Goal: Task Accomplishment & Management: Use online tool/utility

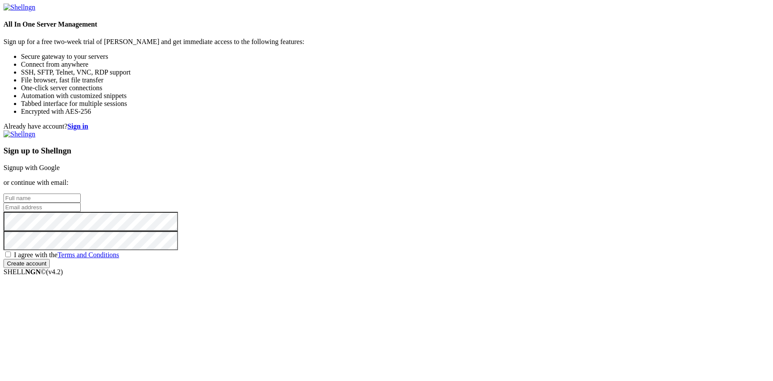
click at [60, 164] on link "Signup with Google" at bounding box center [31, 167] width 56 height 7
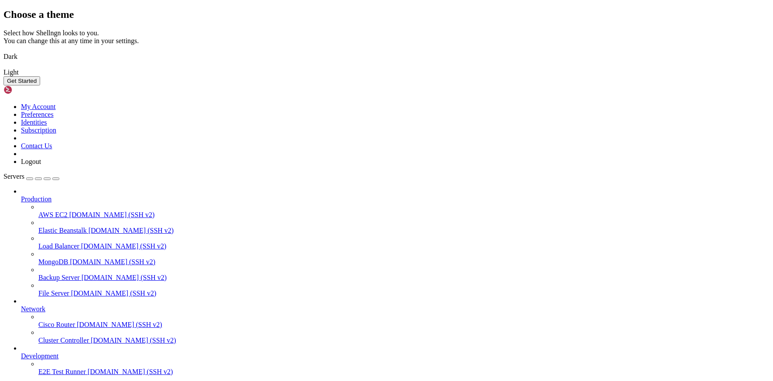
click at [40, 85] on button "Get Started" at bounding box center [21, 80] width 37 height 9
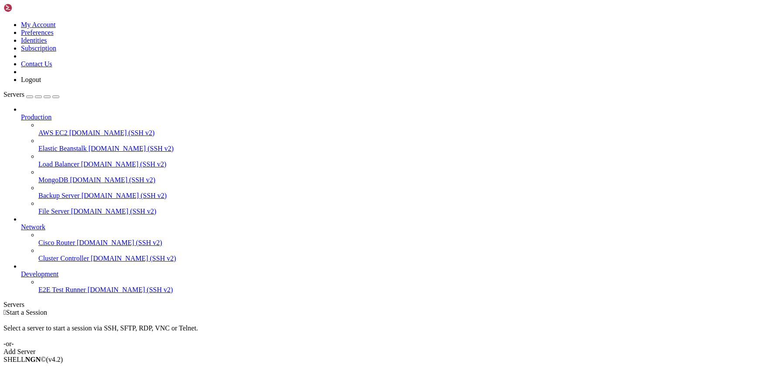
click at [3, 21] on link at bounding box center [3, 21] width 0 height 0
click at [135, 309] on div " Start a Session Select a server to start a session via SSH, SFTP, RDP, VNC or…" at bounding box center [386, 332] width 766 height 47
click at [61, 129] on span "AWS EC2" at bounding box center [52, 132] width 29 height 7
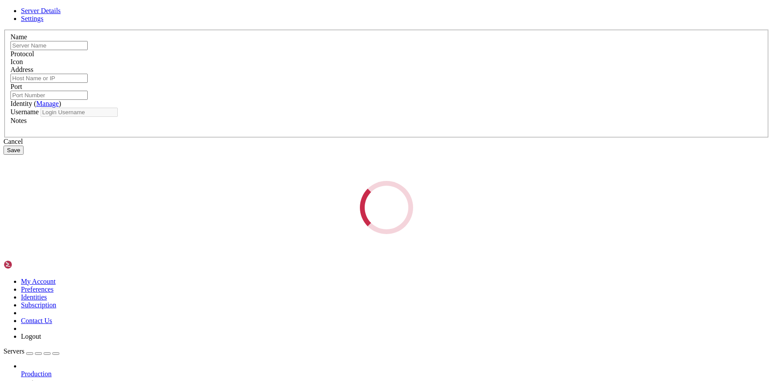
type input "AWS EC2"
type input "[DOMAIN_NAME]"
type input "22"
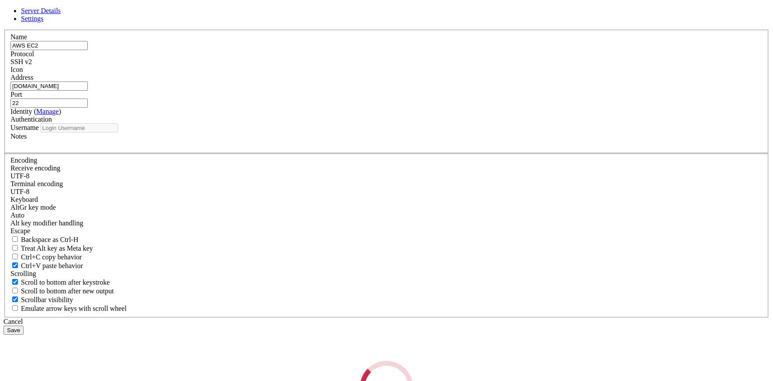
type input "root"
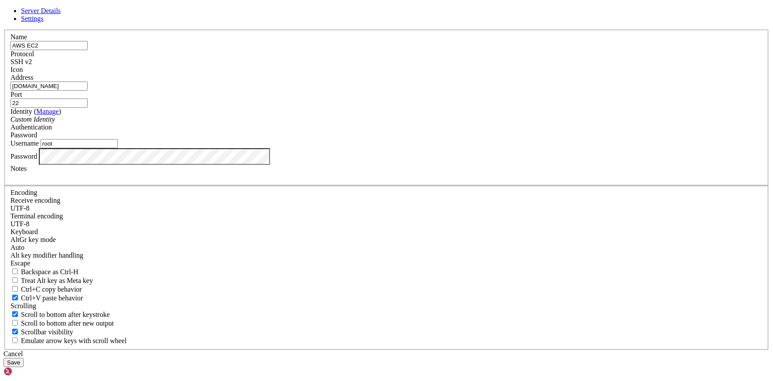
click at [337, 81] on div "Name AWS EC2 Protocol SSH v2 Icon Address [DOMAIN_NAME] Port 22 ( Manage )" at bounding box center [386, 190] width 766 height 320
click at [44, 22] on link "Settings" at bounding box center [32, 18] width 23 height 7
drag, startPoint x: 436, startPoint y: 307, endPoint x: 317, endPoint y: 252, distance: 131.1
click at [436, 350] on div "Cancel" at bounding box center [386, 354] width 766 height 8
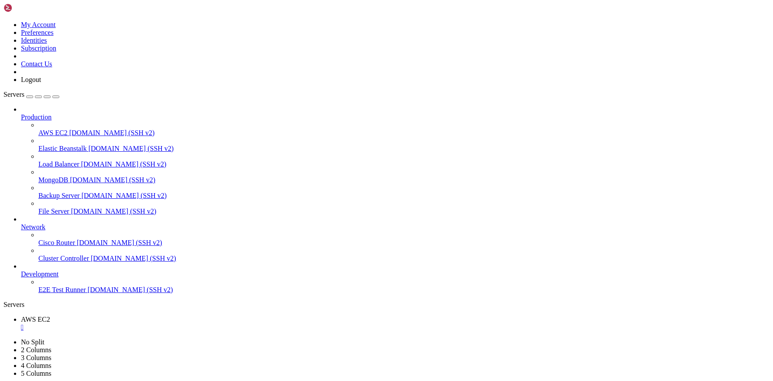
click at [3, 21] on link at bounding box center [3, 21] width 0 height 0
click at [54, 36] on link "Preferences" at bounding box center [37, 32] width 33 height 7
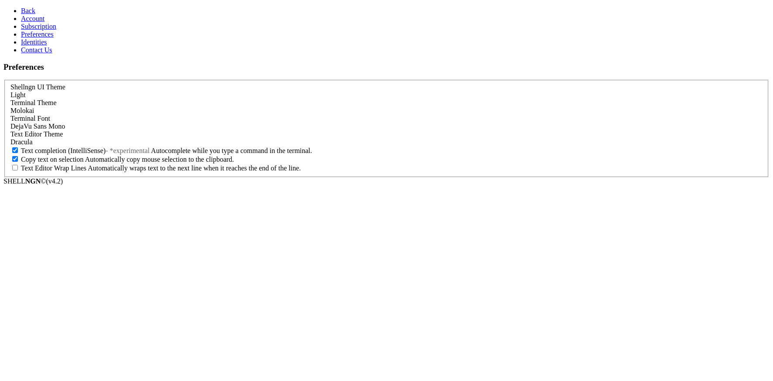
click at [54, 38] on link "Preferences" at bounding box center [37, 34] width 33 height 7
click at [47, 46] on link "Identities" at bounding box center [34, 41] width 26 height 7
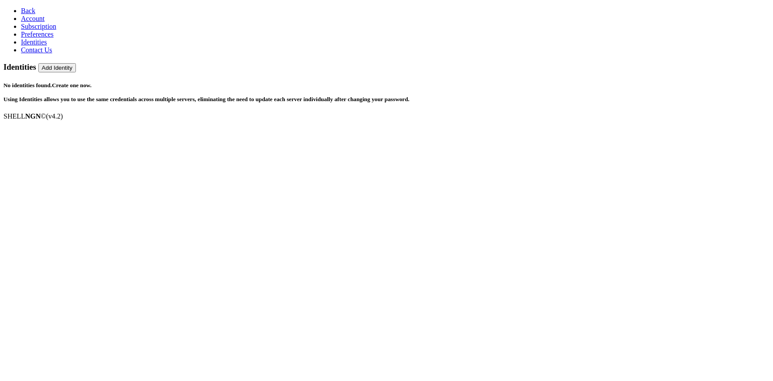
click at [46, 54] on span "Contact Us" at bounding box center [36, 49] width 31 height 7
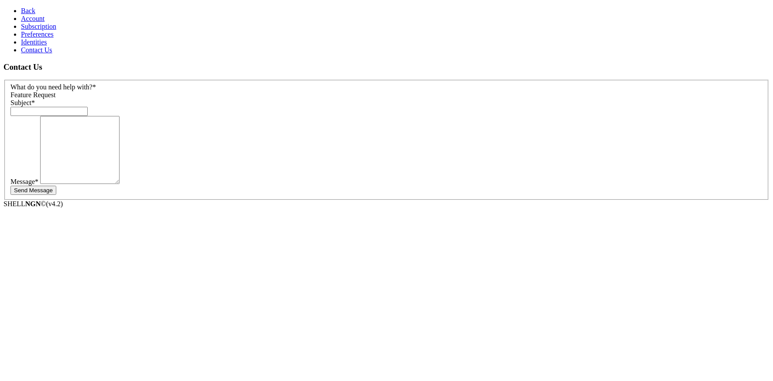
click at [30, 11] on link "Back" at bounding box center [28, 10] width 14 height 7
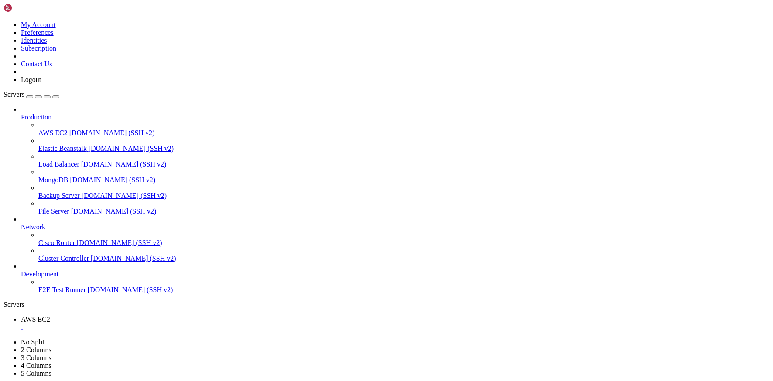
click at [3, 21] on icon at bounding box center [3, 21] width 0 height 0
click at [56, 52] on link "Subscription" at bounding box center [38, 47] width 35 height 7
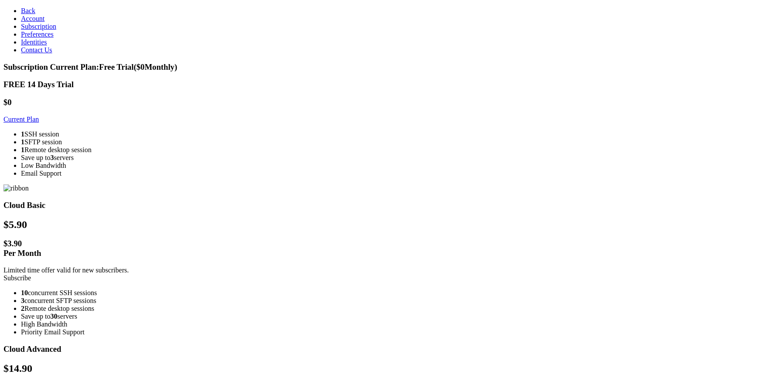
click at [54, 38] on link "Preferences" at bounding box center [37, 34] width 33 height 7
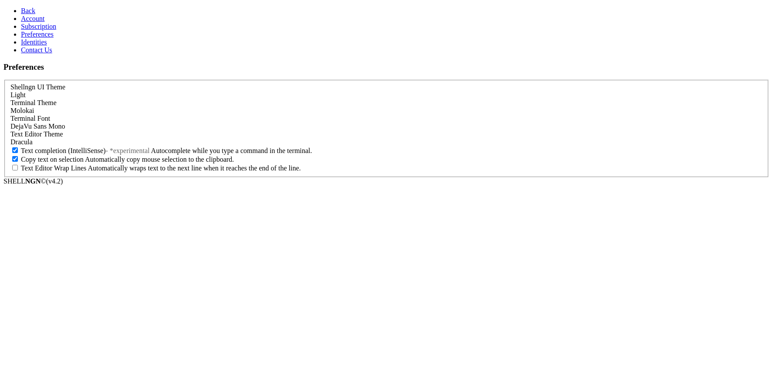
click at [27, 11] on span "Back" at bounding box center [28, 10] width 14 height 7
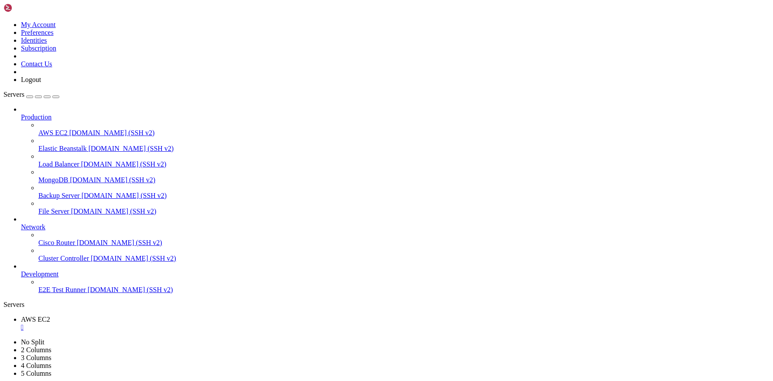
click at [66, 145] on link "Elastic Beanstalk [DOMAIN_NAME] (SSH v2)" at bounding box center [403, 149] width 731 height 8
click at [89, 145] on span "[DOMAIN_NAME] (SSH v2)" at bounding box center [131, 148] width 85 height 7
click at [60, 160] on span "Load Balancer" at bounding box center [58, 163] width 41 height 7
click at [69, 129] on span "[DOMAIN_NAME] (SSH v2)" at bounding box center [111, 132] width 85 height 7
